Goal: Information Seeking & Learning: Check status

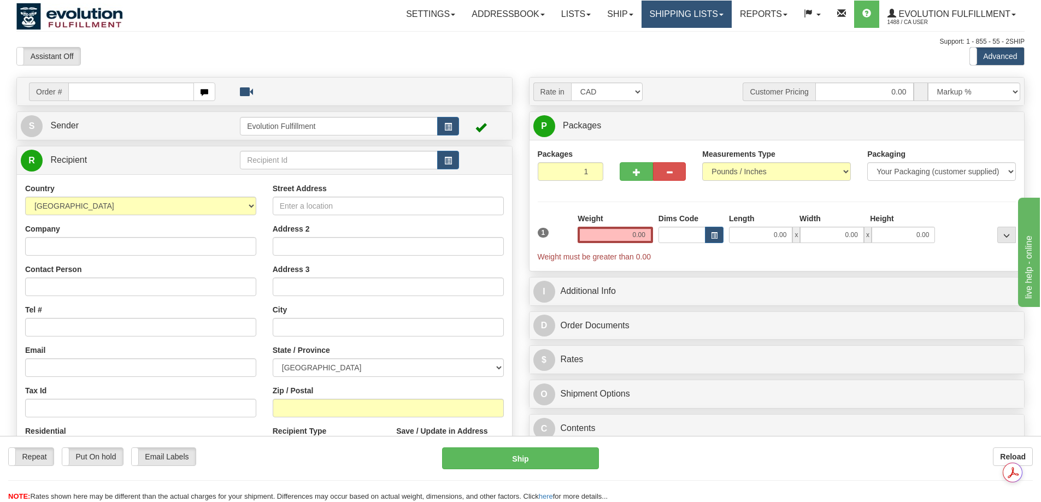
click at [666, 16] on link "Shipping lists" at bounding box center [687, 14] width 90 height 27
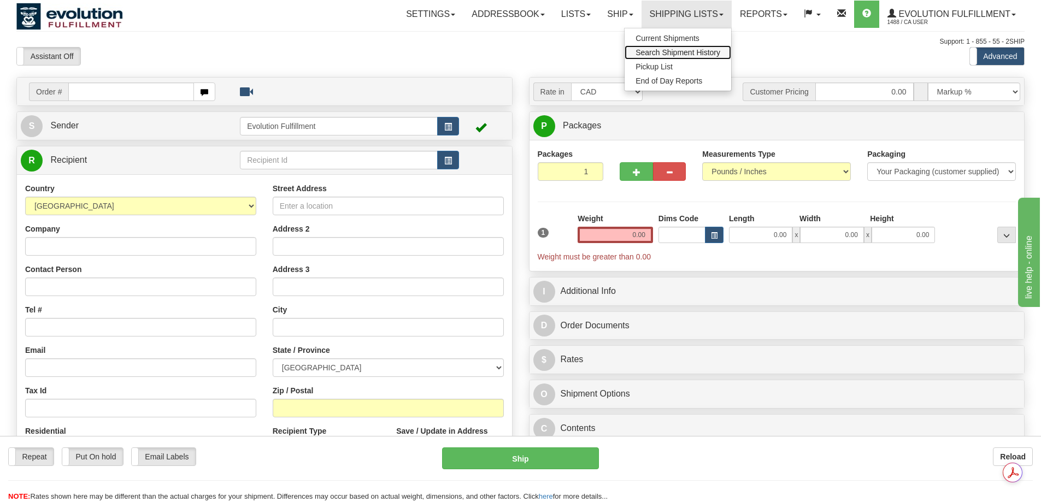
click at [672, 47] on link "Search Shipment History" at bounding box center [678, 52] width 107 height 14
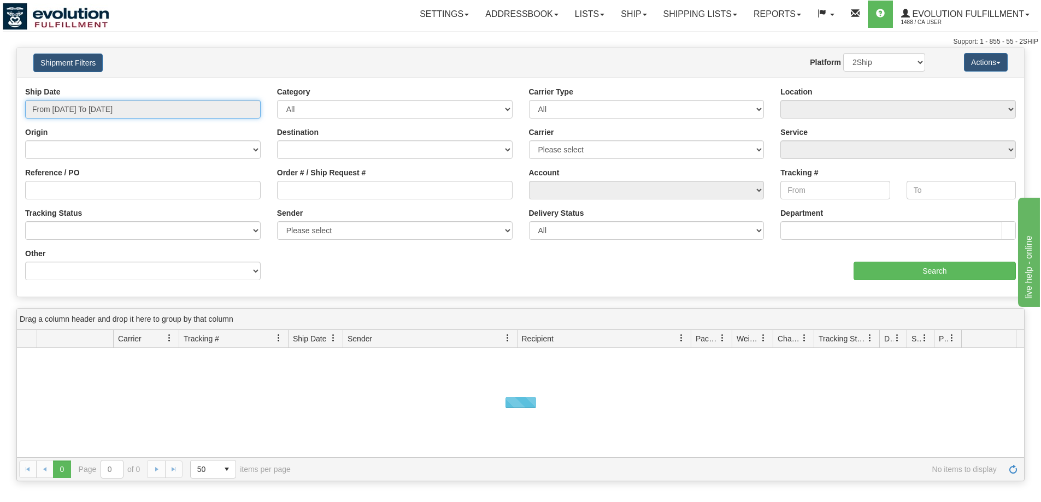
type input "[DATE]"
click at [107, 114] on input "From 08/13/2025 To 08/14/2025" at bounding box center [143, 109] width 236 height 19
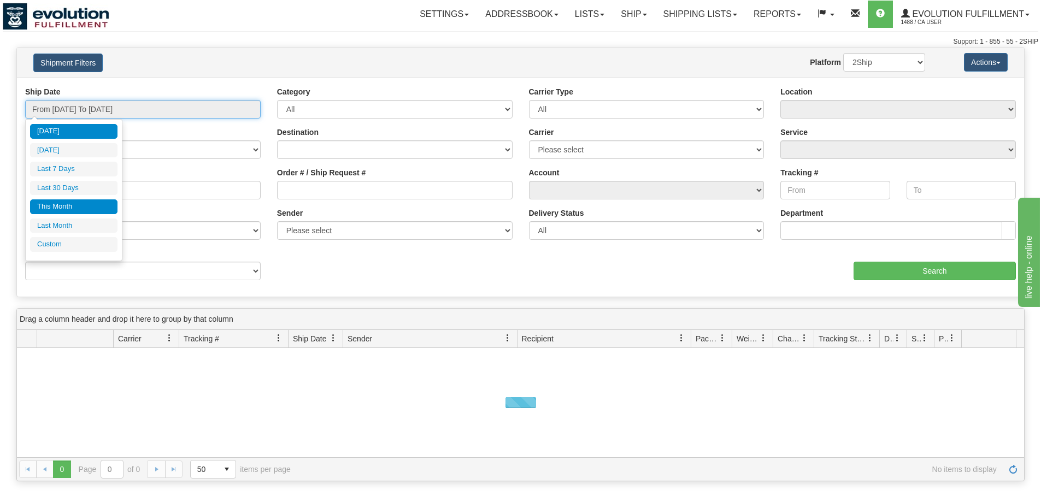
type input "08/13/2025"
type input "08/08/2025"
type input "[DATE]"
type input "08/01/2025"
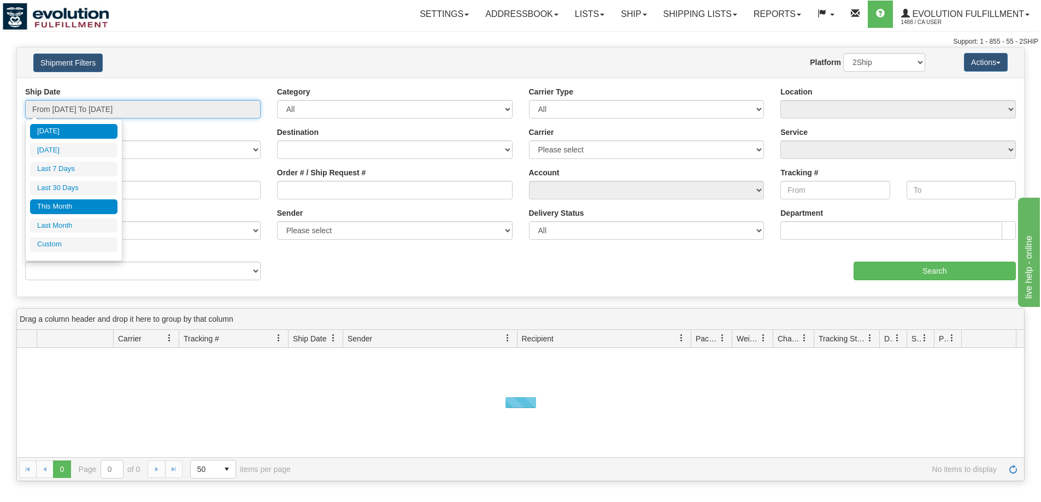
type input "08/31/2025"
type input "[DATE]"
type input "07/01/2025"
type input "07/31/2025"
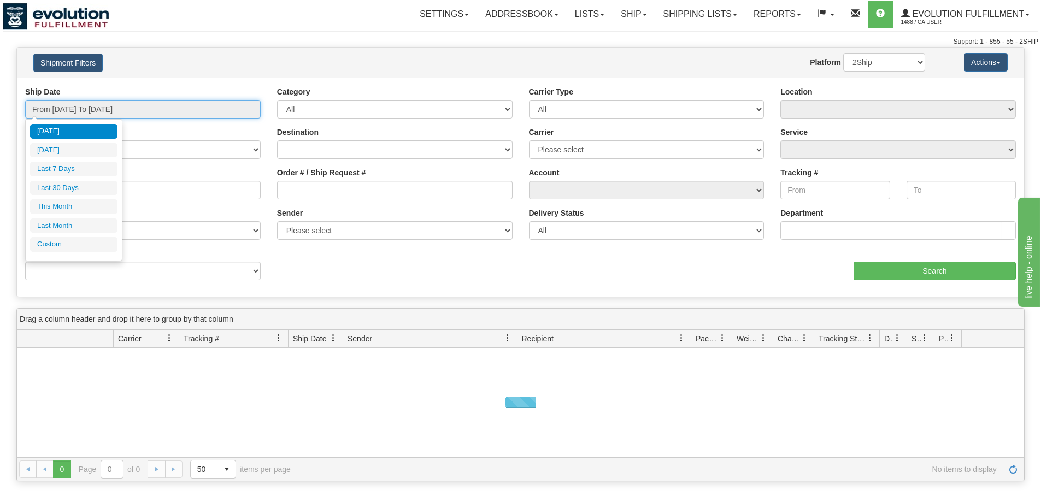
type input "[DATE]"
click at [88, 245] on li "Custom" at bounding box center [73, 244] width 87 height 15
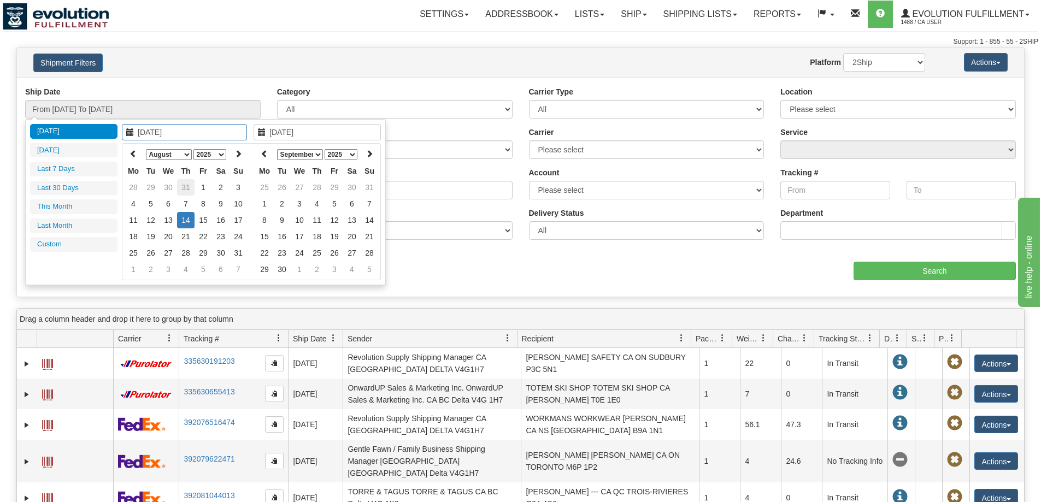
type input "07/31/2025"
click at [178, 190] on td "31" at bounding box center [185, 187] width 17 height 16
type input "07/31/2025"
click at [189, 254] on td "31" at bounding box center [185, 253] width 17 height 16
type input "From 07/31/2025 To 07/31/2025"
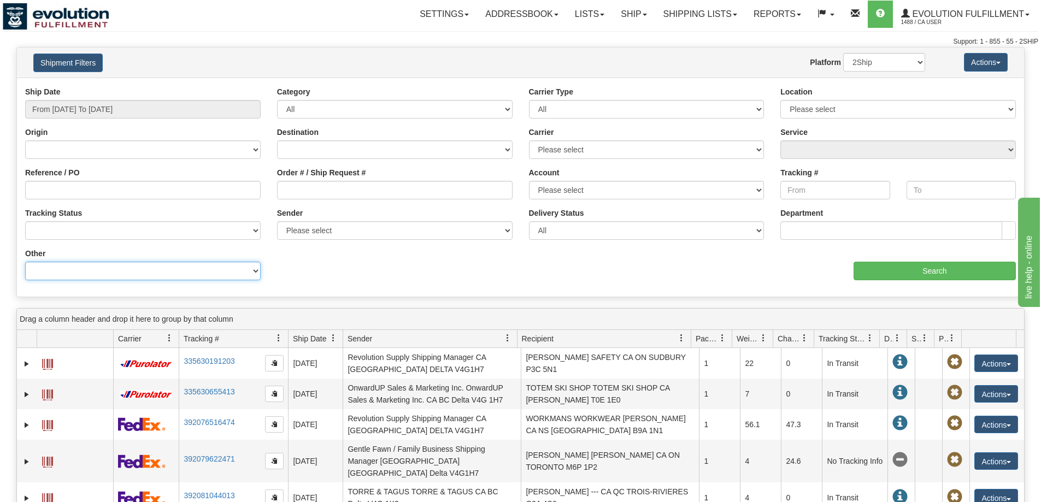
click at [184, 267] on select "Billing Account # Billing Type BOL # (LTL) Commodity Or Documents Consolidation…" at bounding box center [143, 271] width 236 height 19
select select "Recipient_Company"
click at [25, 262] on select "Billing Account # Billing Type BOL # (LTL) Commodity Or Documents Consolidation…" at bounding box center [143, 271] width 236 height 19
click at [385, 273] on input "Value" at bounding box center [395, 271] width 236 height 19
paste input "SAM BARRINGER"
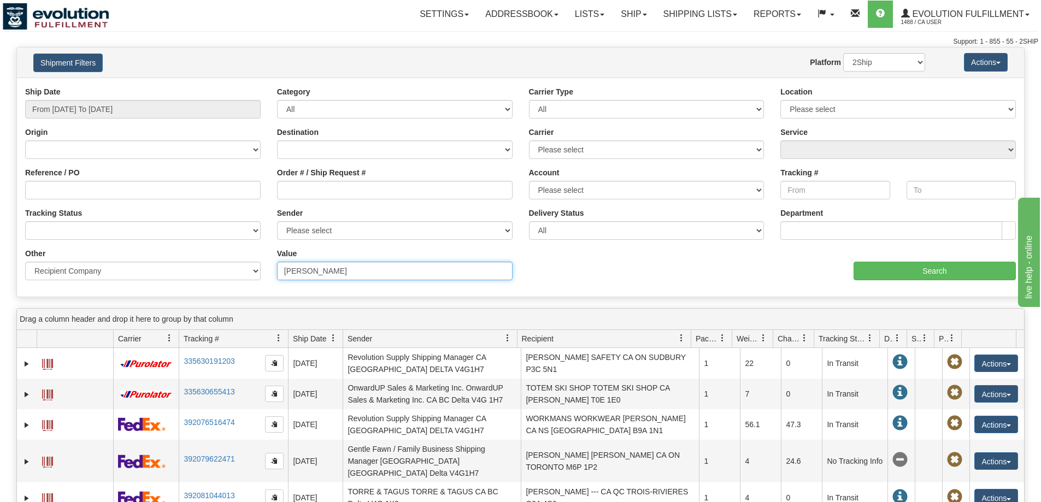
type input "SAM BARRINGER"
click at [898, 269] on input "Search" at bounding box center [935, 271] width 162 height 19
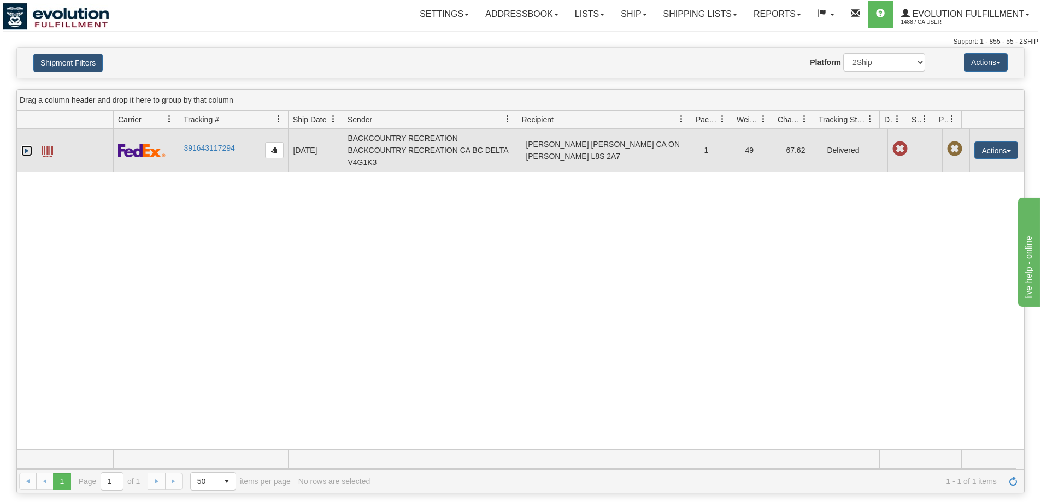
click at [28, 150] on link "Expand" at bounding box center [26, 150] width 11 height 11
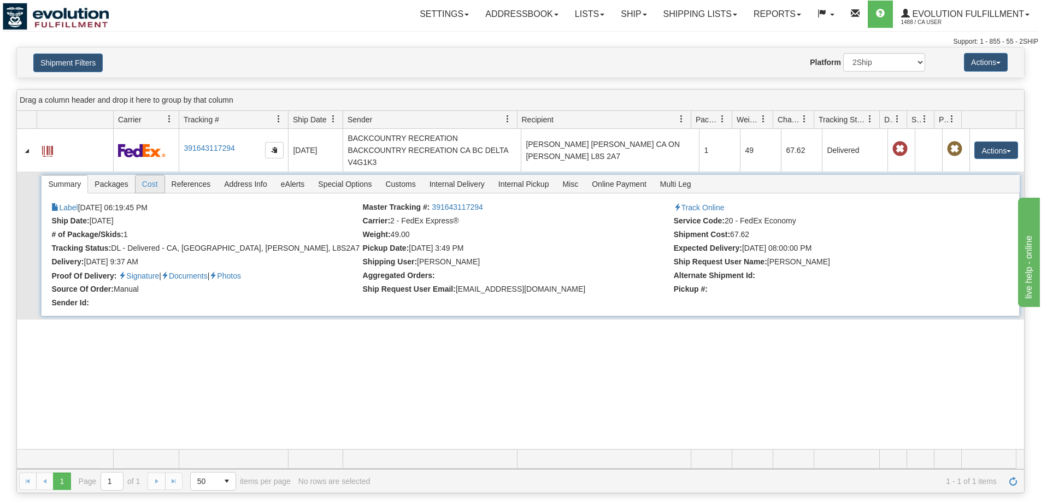
click at [140, 184] on span "Cost" at bounding box center [150, 183] width 29 height 17
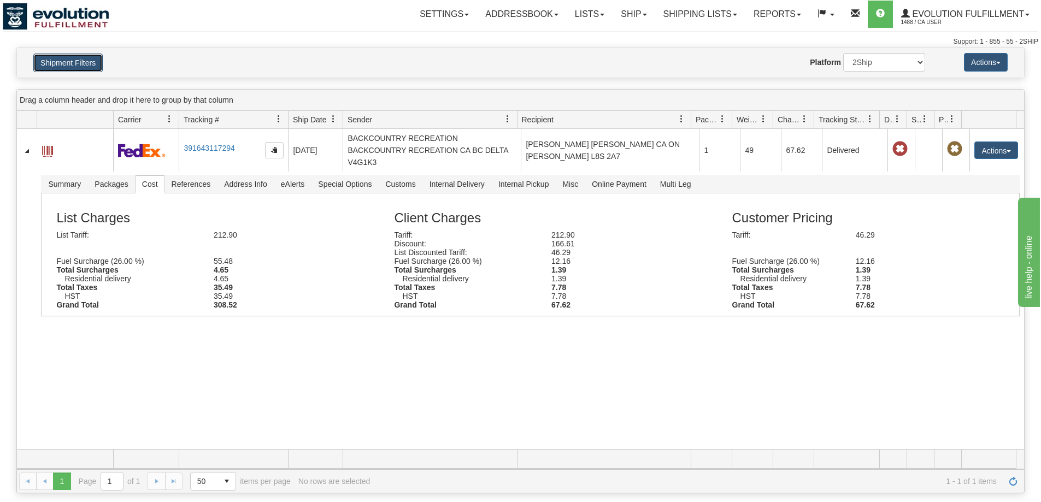
click at [83, 69] on button "Shipment Filters" at bounding box center [67, 63] width 69 height 19
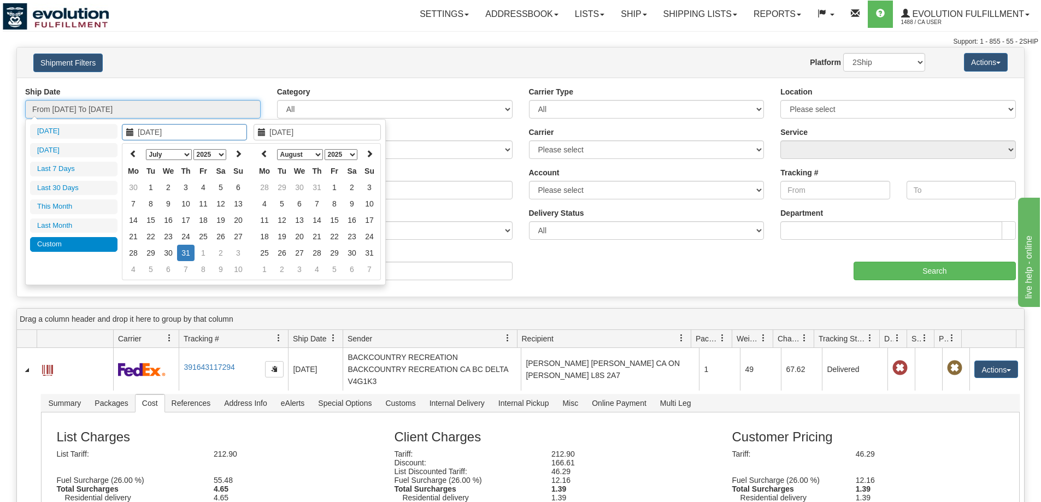
click at [124, 113] on input "From 07/31/2025 To 07/31/2025" at bounding box center [143, 109] width 236 height 19
type input "08/08/2025"
type input "[DATE]"
type input "07/16/2025"
type input "[DATE]"
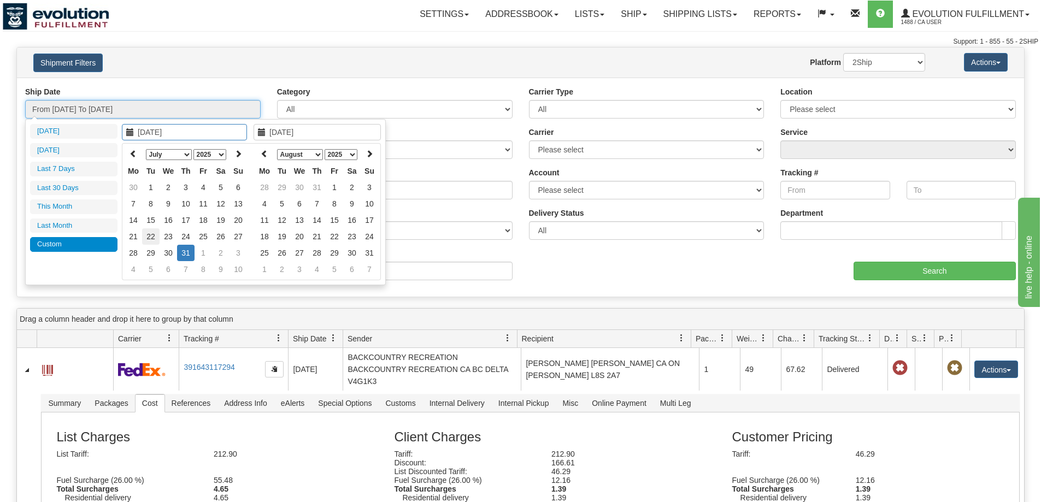
type input "08/01/2025"
type input "08/31/2025"
type input "07/31/2025"
type input "07/28/2025"
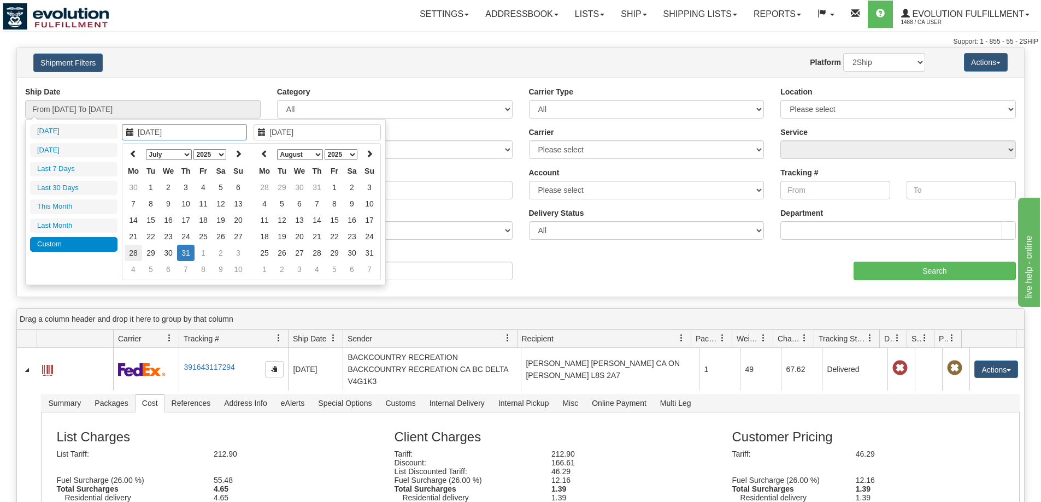
click at [139, 257] on td "28" at bounding box center [133, 253] width 17 height 16
type input "07/28/2025"
click at [139, 257] on td "28" at bounding box center [133, 253] width 17 height 16
type input "From 07/28/2025 To 07/28/2025"
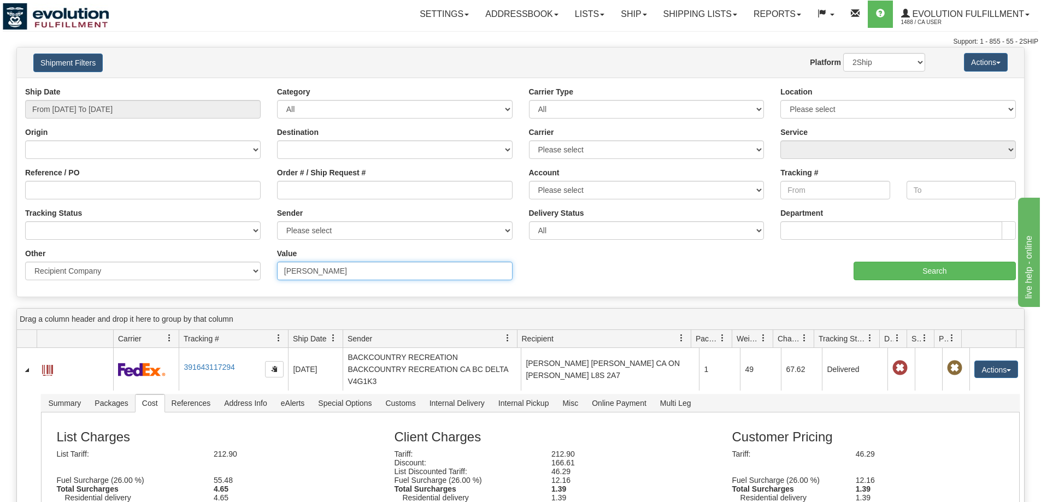
drag, startPoint x: 368, startPoint y: 277, endPoint x: 225, endPoint y: 267, distance: 144.1
click at [226, 248] on div "Other Billing Account # Billing Type BOL # (LTL) Commodity Or Documents Consoli…" at bounding box center [520, 248] width 1007 height 0
paste input "MICHAEL GONZALEZ"
type input "MICHAEL GONZALEZ"
click at [872, 272] on input "Search" at bounding box center [935, 271] width 162 height 19
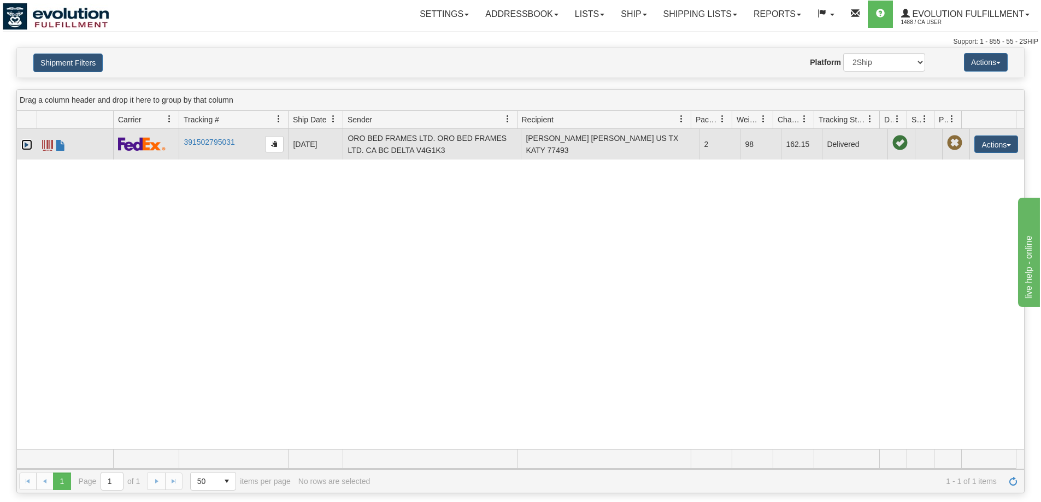
click at [26, 146] on link "Expand" at bounding box center [26, 144] width 11 height 11
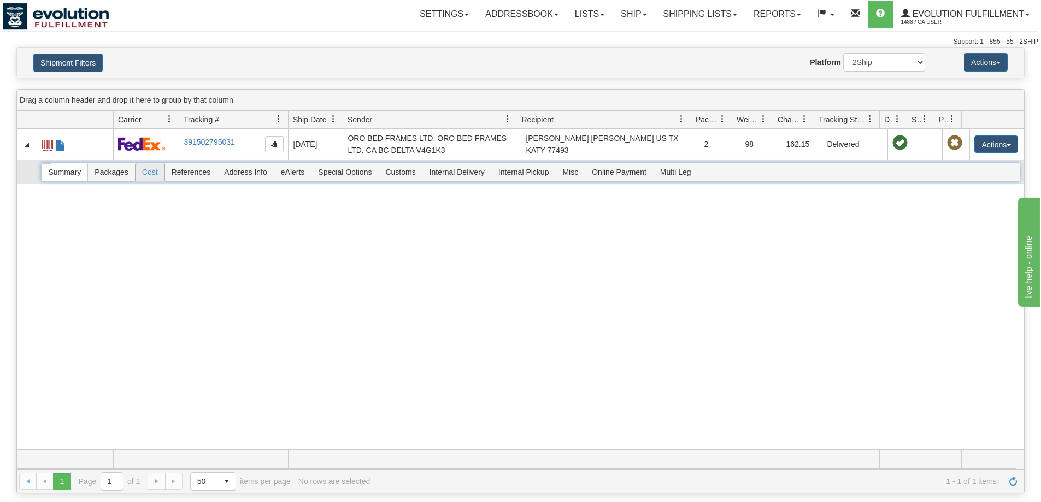
click at [144, 174] on span "Cost" at bounding box center [150, 171] width 29 height 17
